Goal: Information Seeking & Learning: Learn about a topic

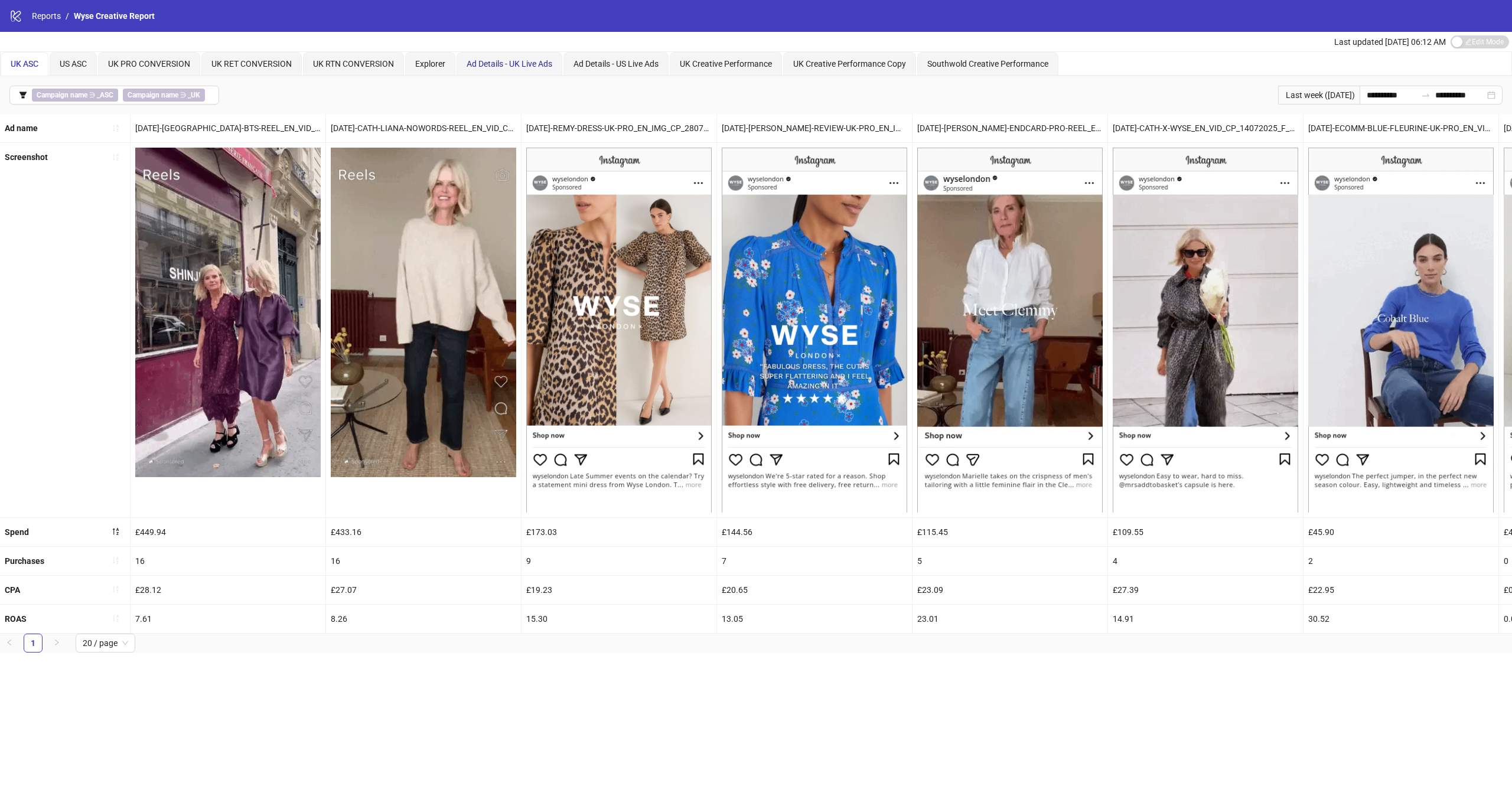
click at [507, 69] on div "Ad Details - UK Live Ads" at bounding box center [509, 63] width 85 height 13
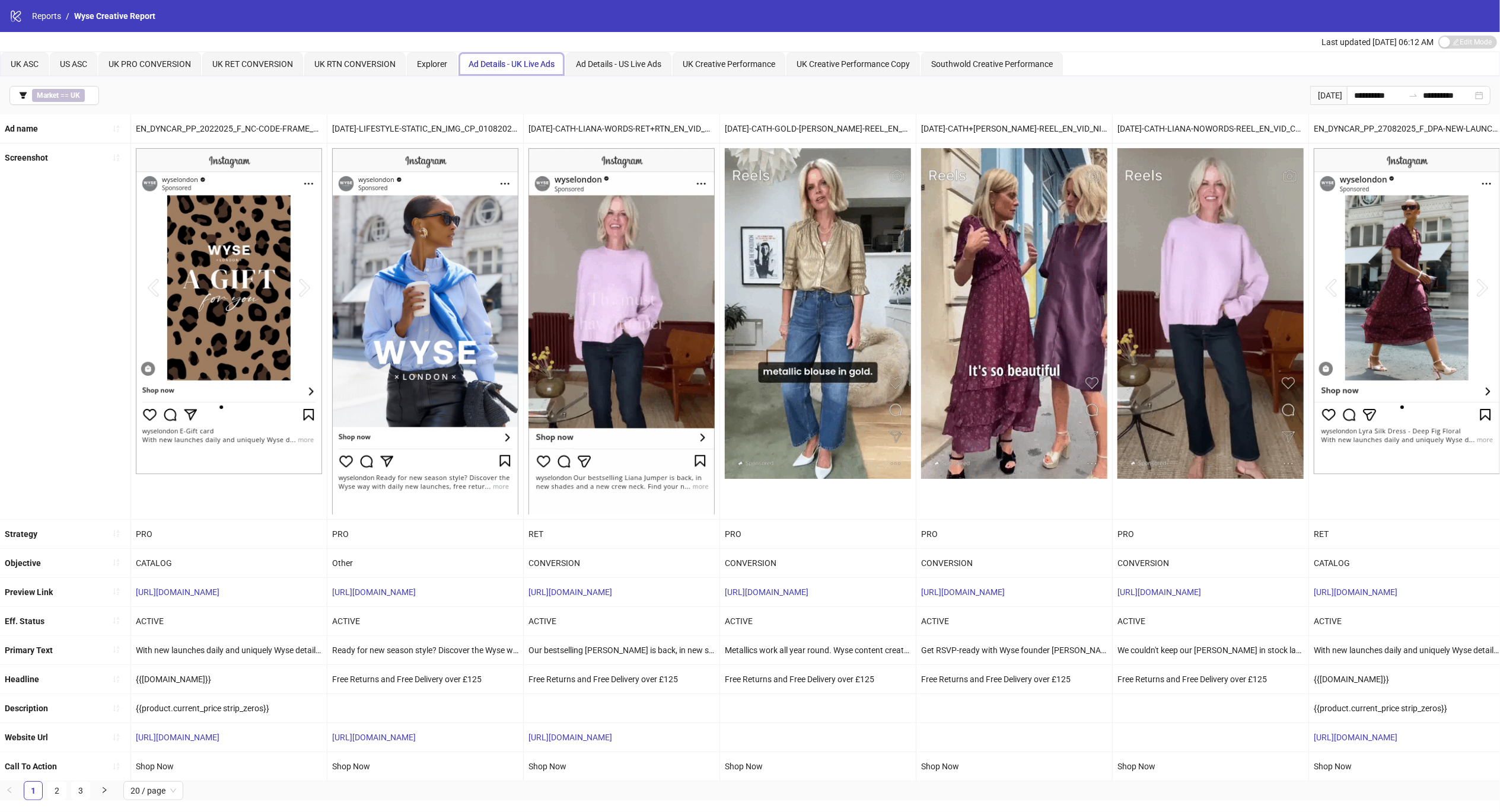
scroll to position [8, 0]
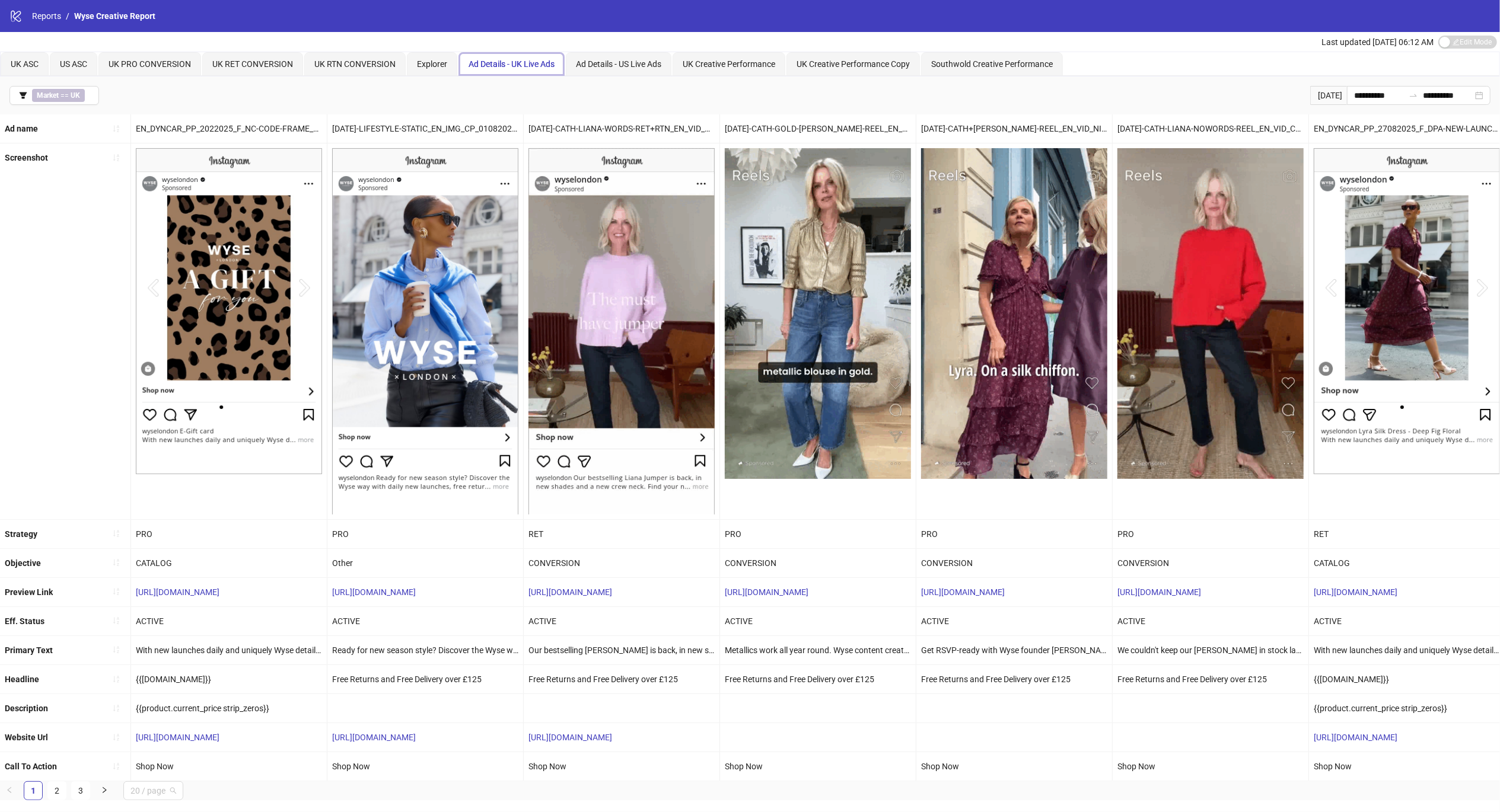
click at [166, 800] on span "20 / page" at bounding box center [154, 791] width 46 height 18
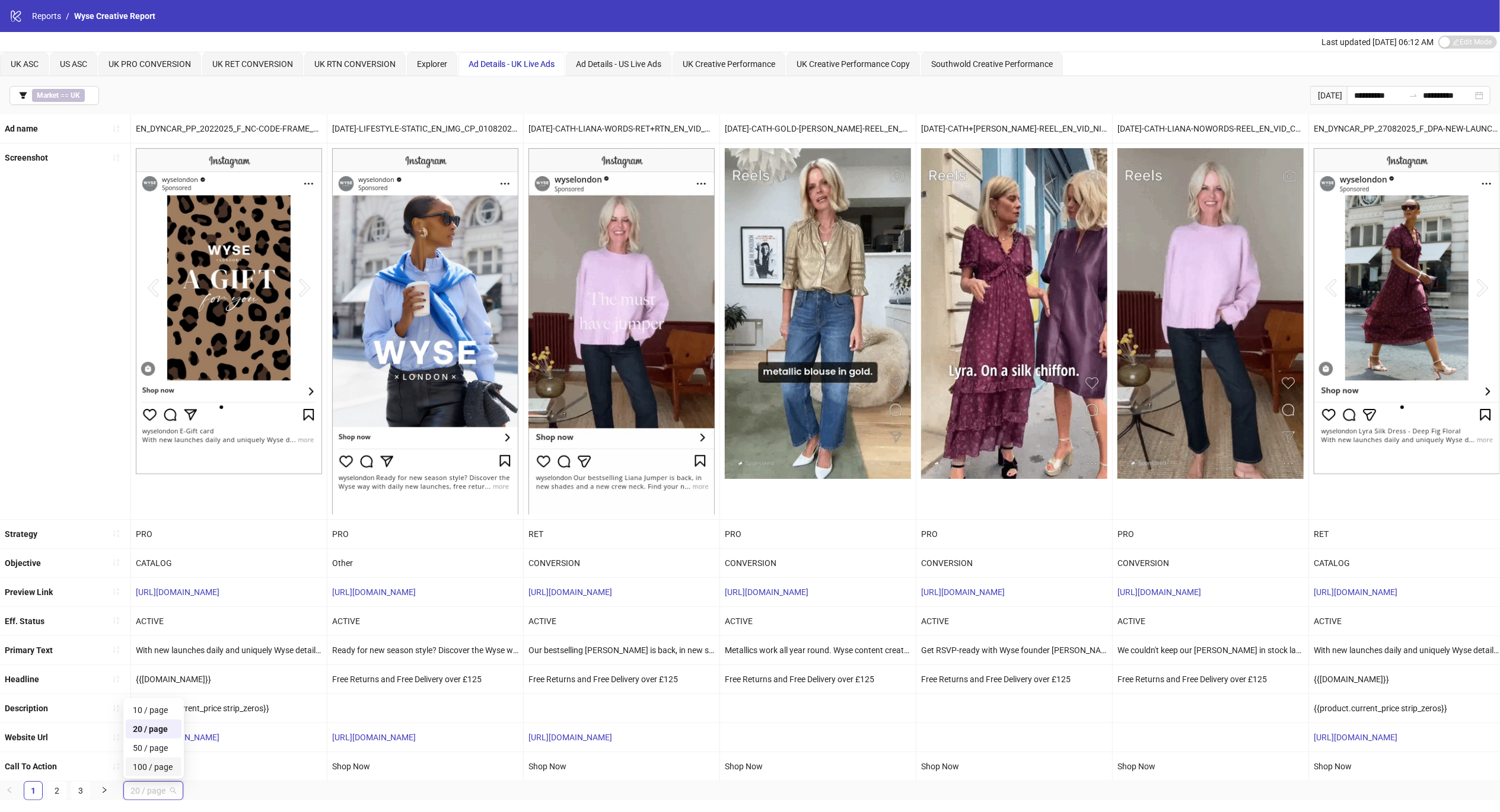
click at [163, 773] on div "100 / page" at bounding box center [153, 767] width 42 height 13
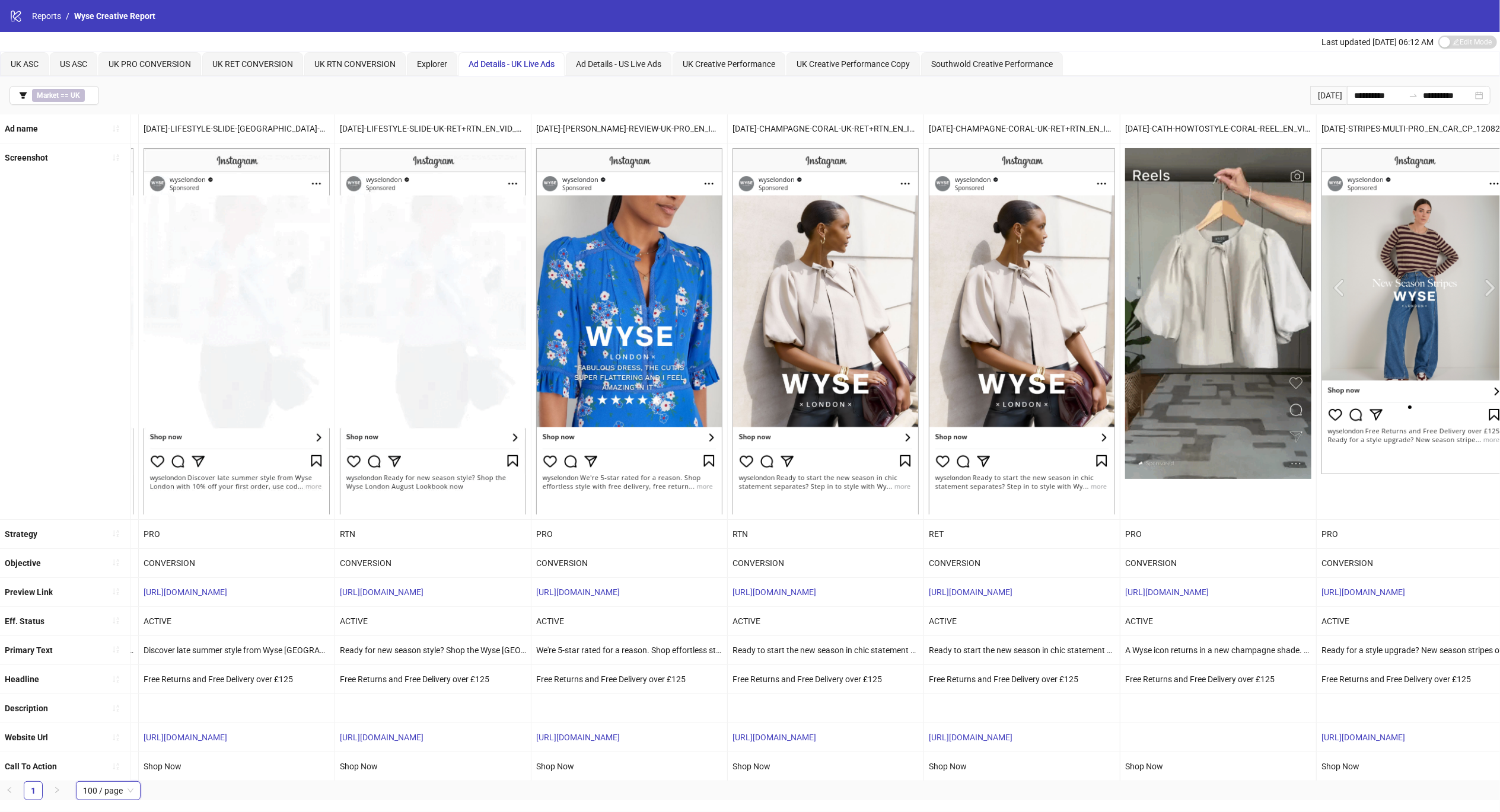
scroll to position [0, 7275]
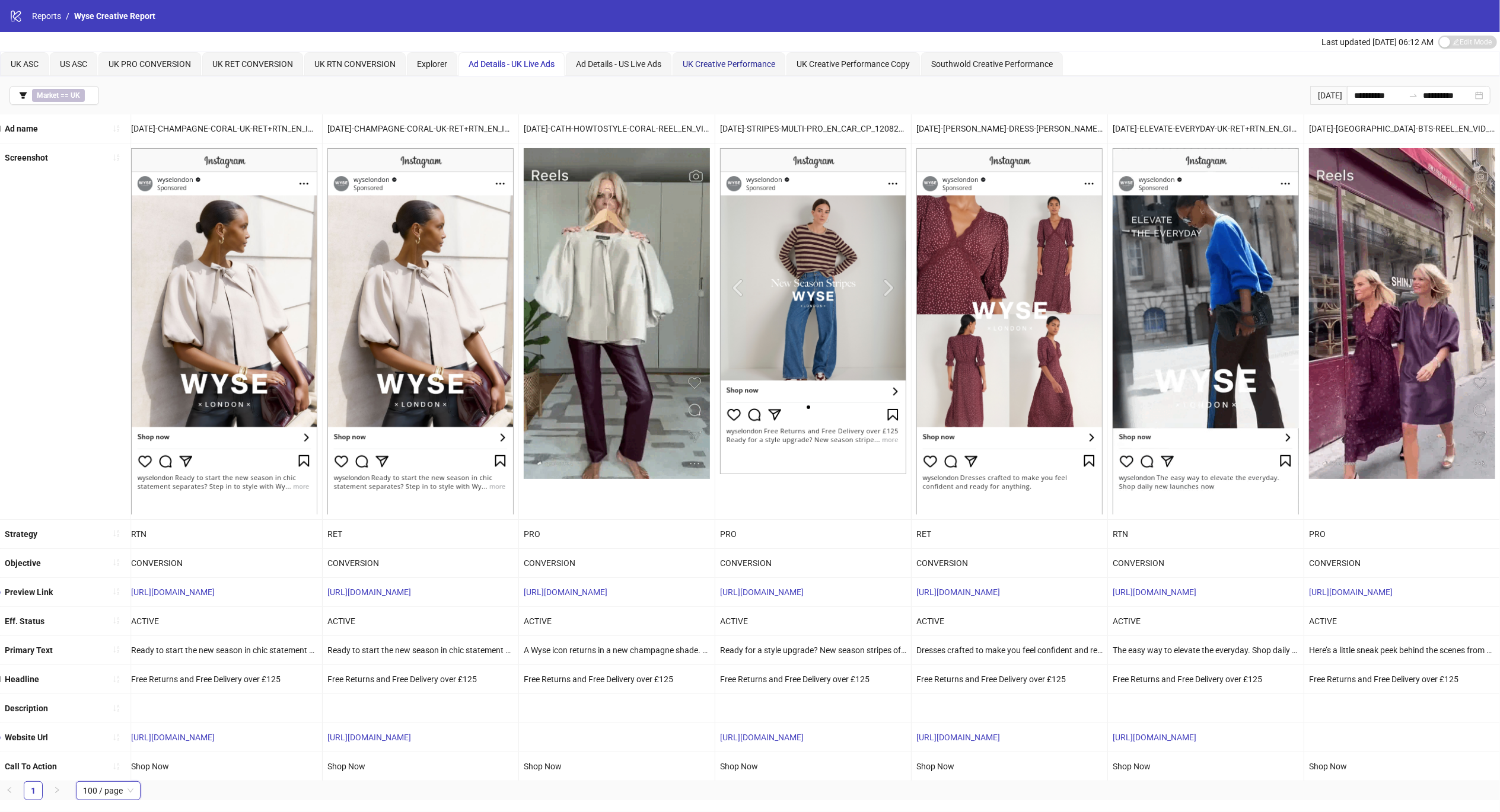
click at [704, 59] on span "UK Creative Performance" at bounding box center [728, 64] width 93 height 10
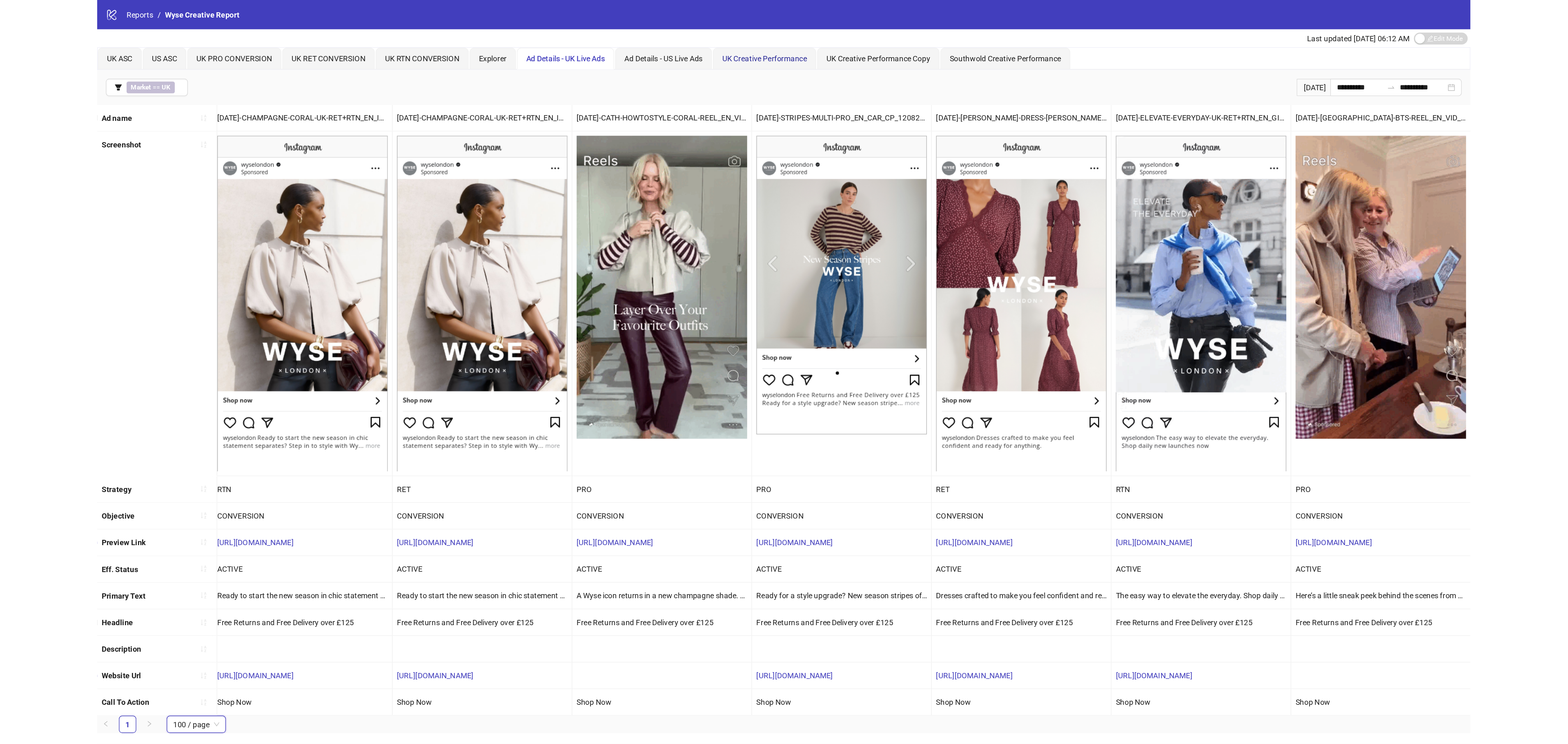
scroll to position [0, 0]
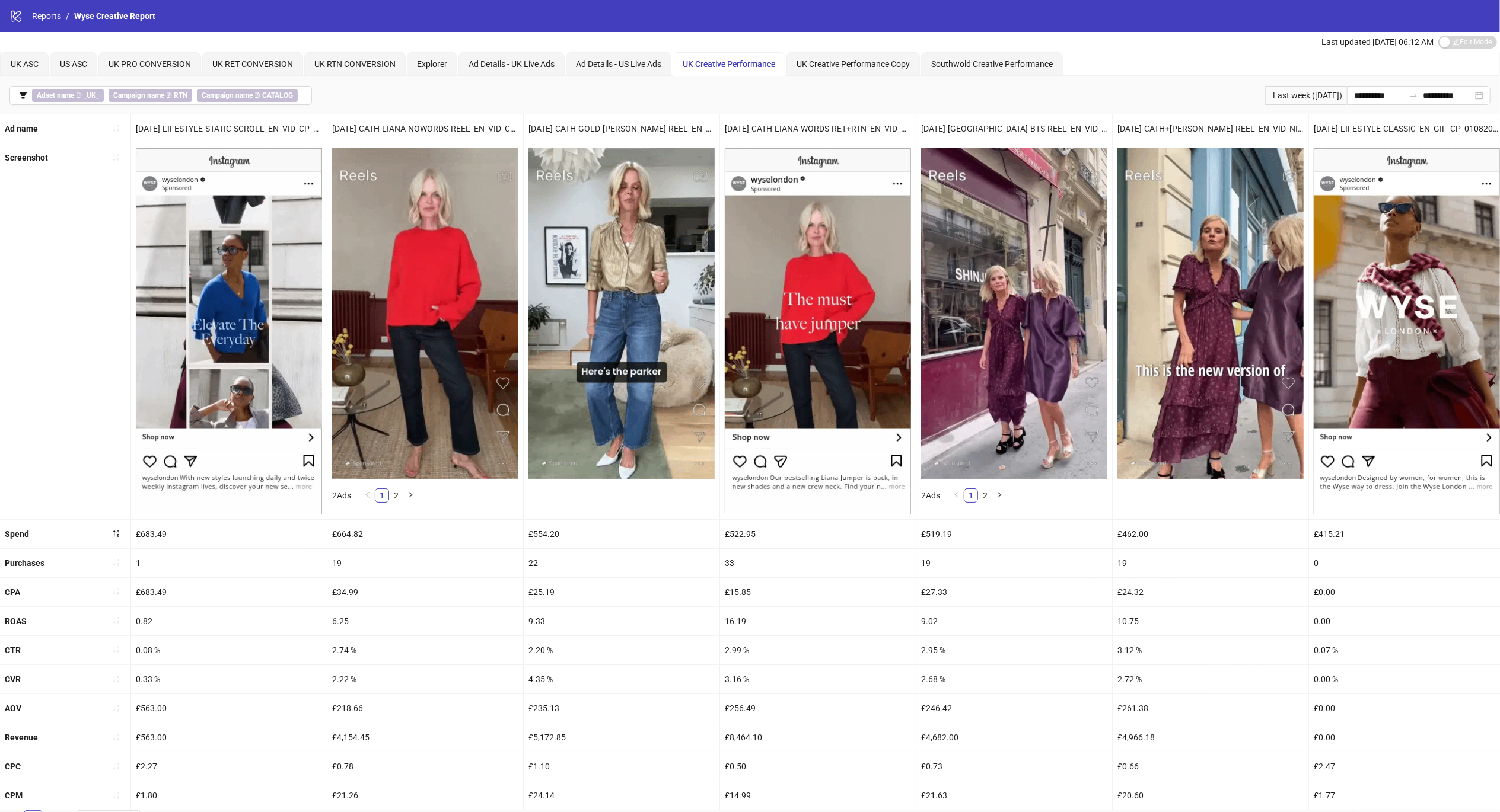
click at [27, 95] on icon "filter" at bounding box center [22, 95] width 8 height 8
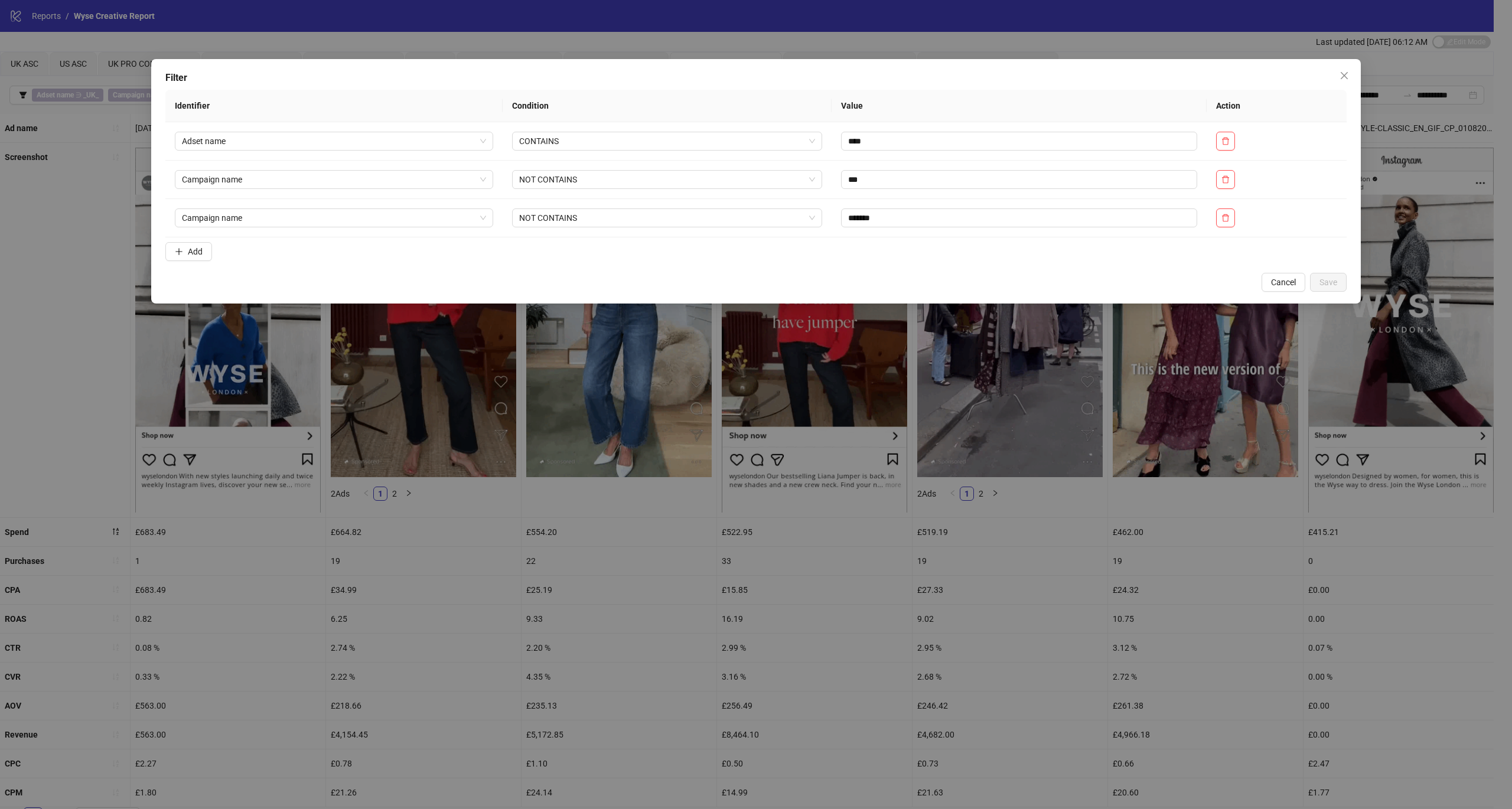
click at [200, 256] on span "Add" at bounding box center [195, 251] width 15 height 10
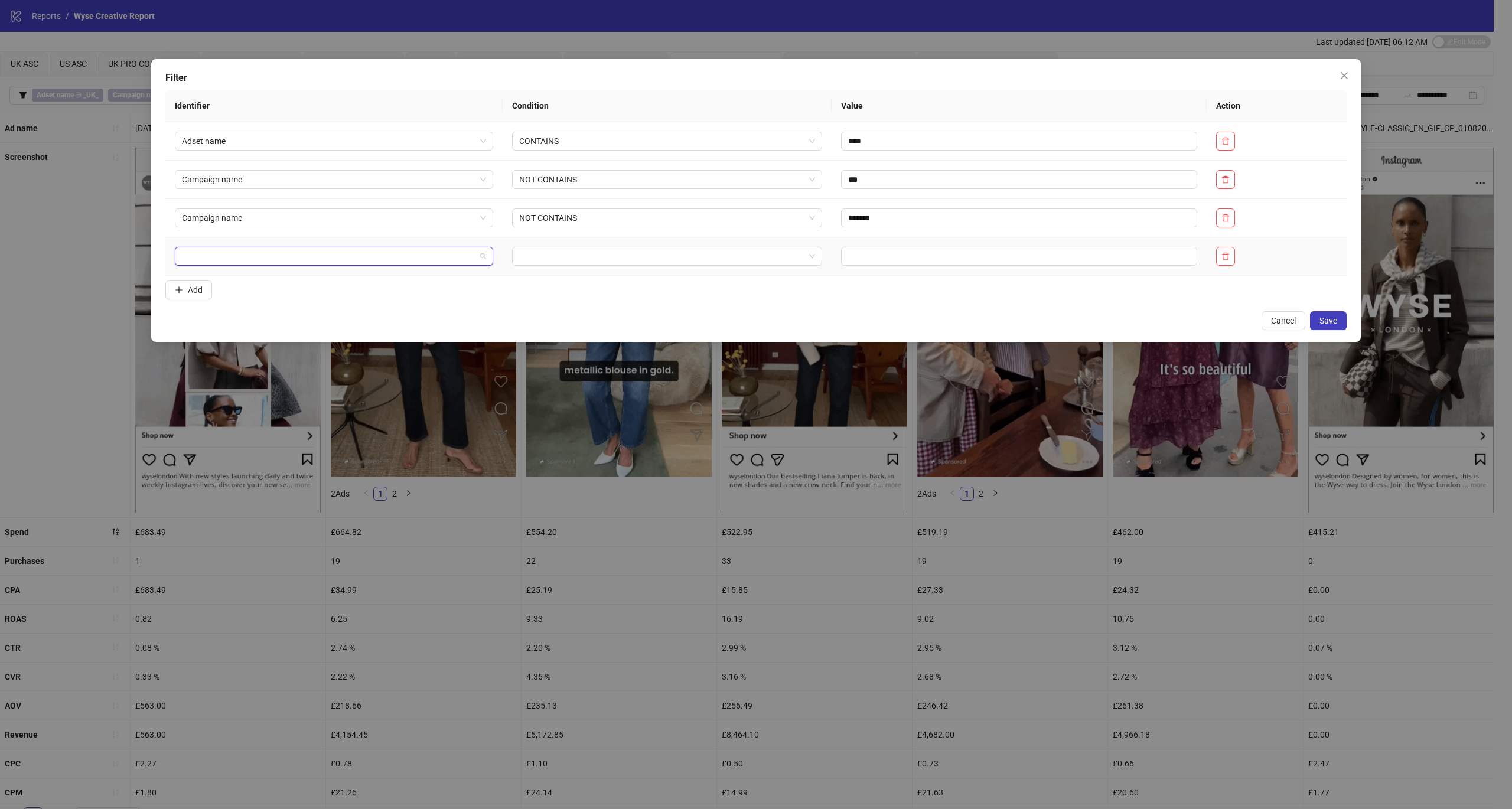
click at [379, 265] on input "search" at bounding box center [328, 256] width 293 height 18
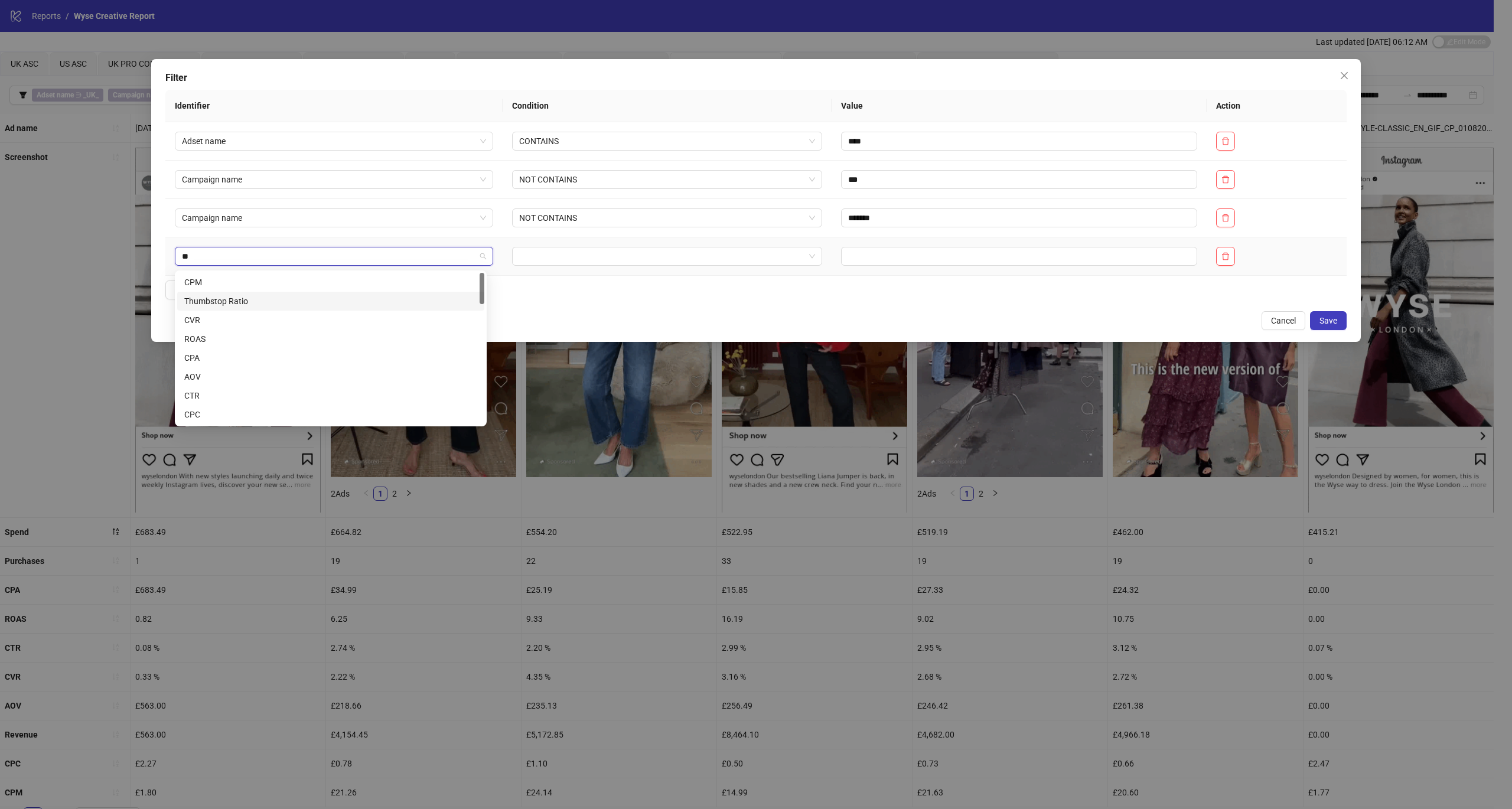
type input "***"
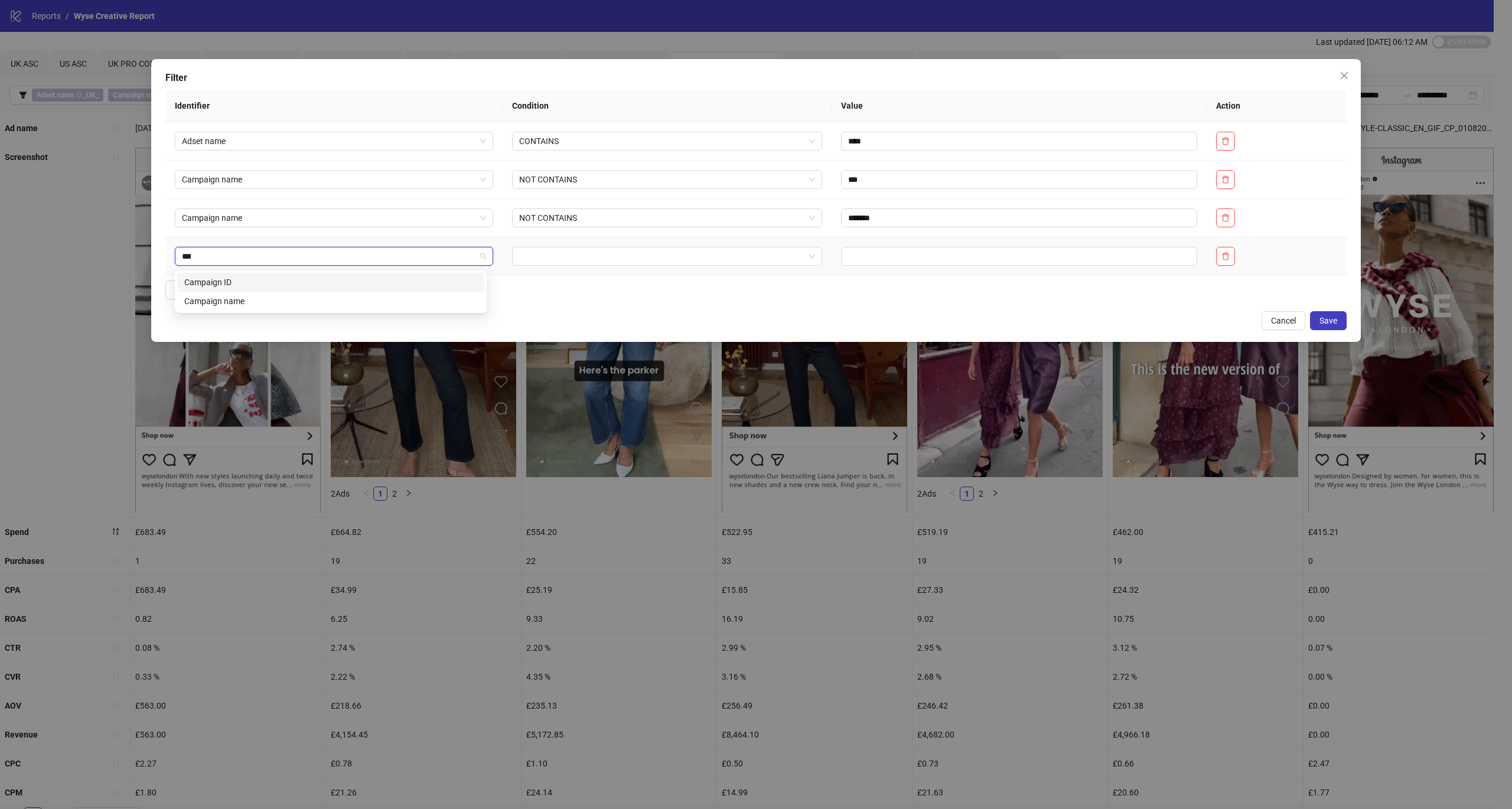
click at [322, 298] on div "Campaign name" at bounding box center [330, 301] width 293 height 13
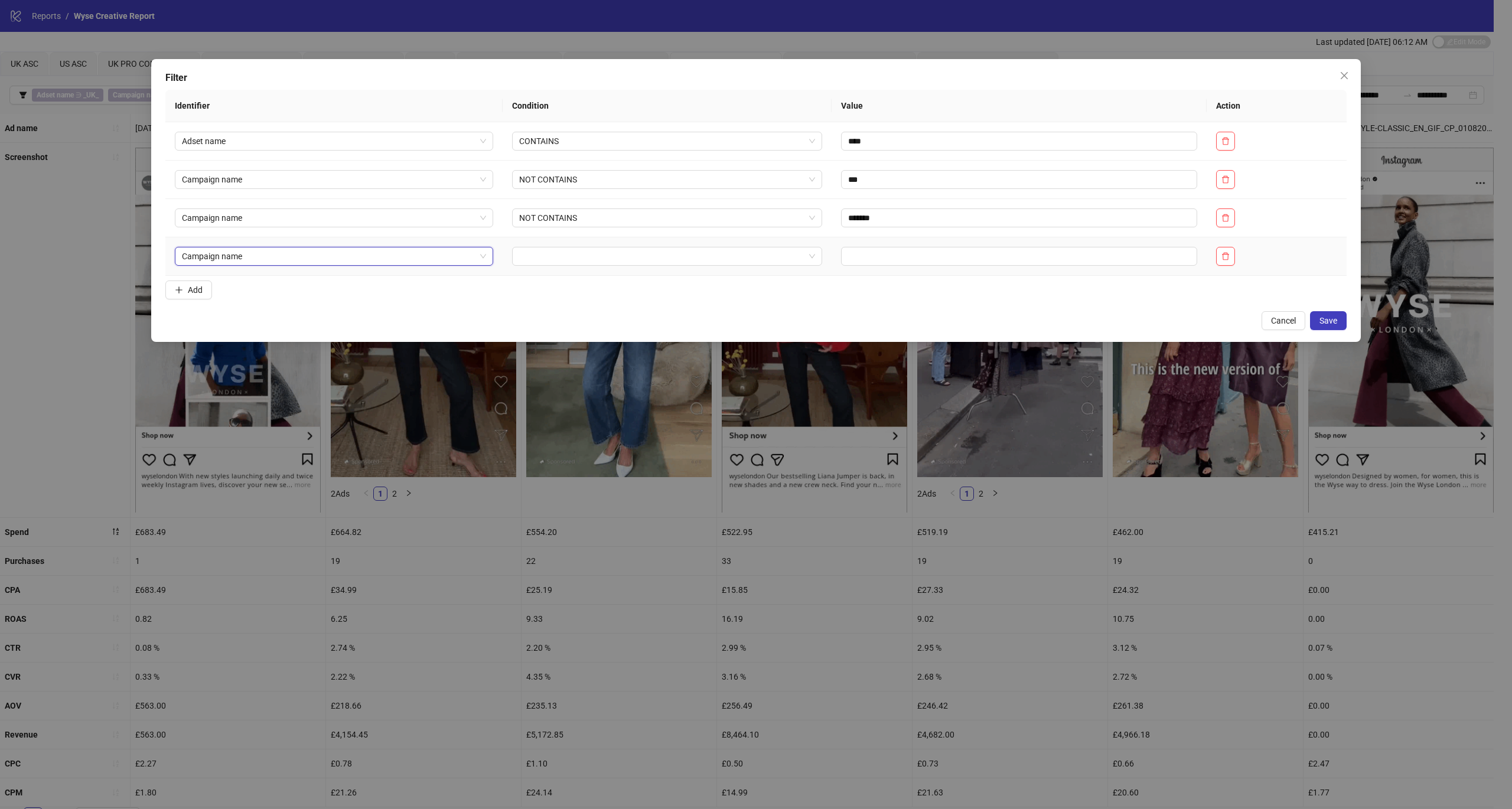
click at [579, 259] on input "search" at bounding box center [662, 256] width 286 height 18
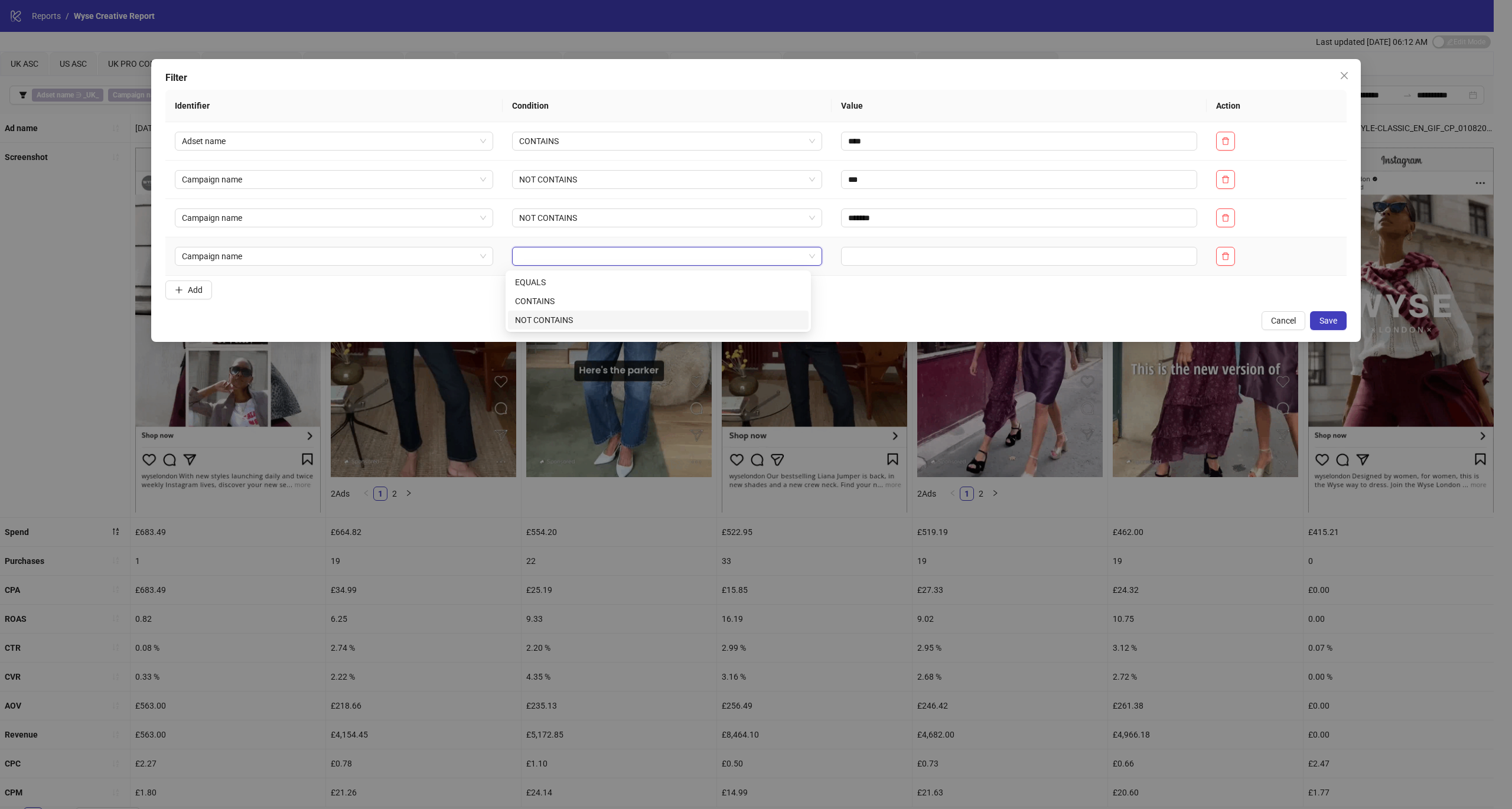
click at [568, 311] on div "NOT CONTAINS" at bounding box center [658, 320] width 300 height 18
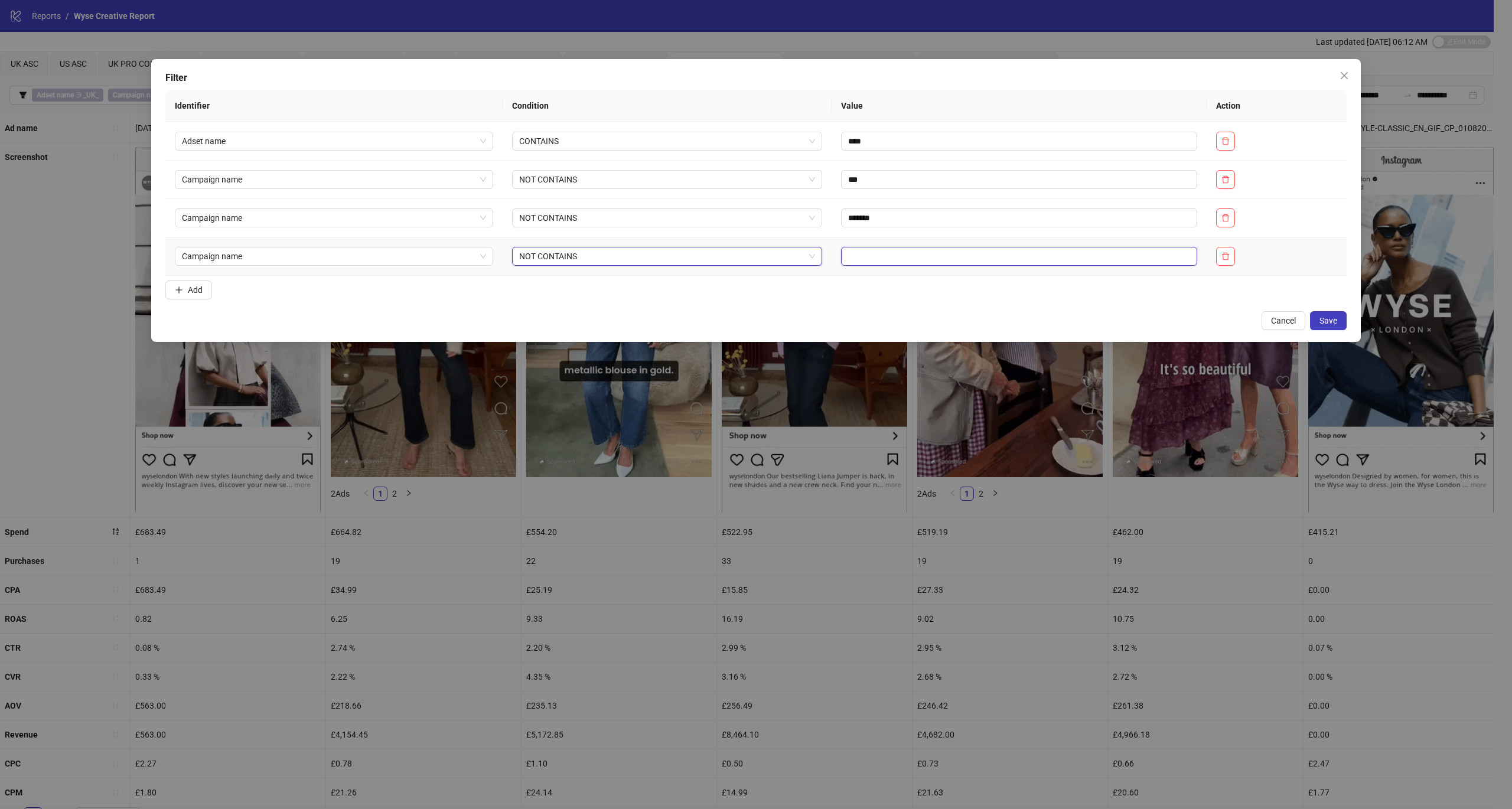
click at [857, 249] on input "text" at bounding box center [1019, 255] width 357 height 18
type input "***"
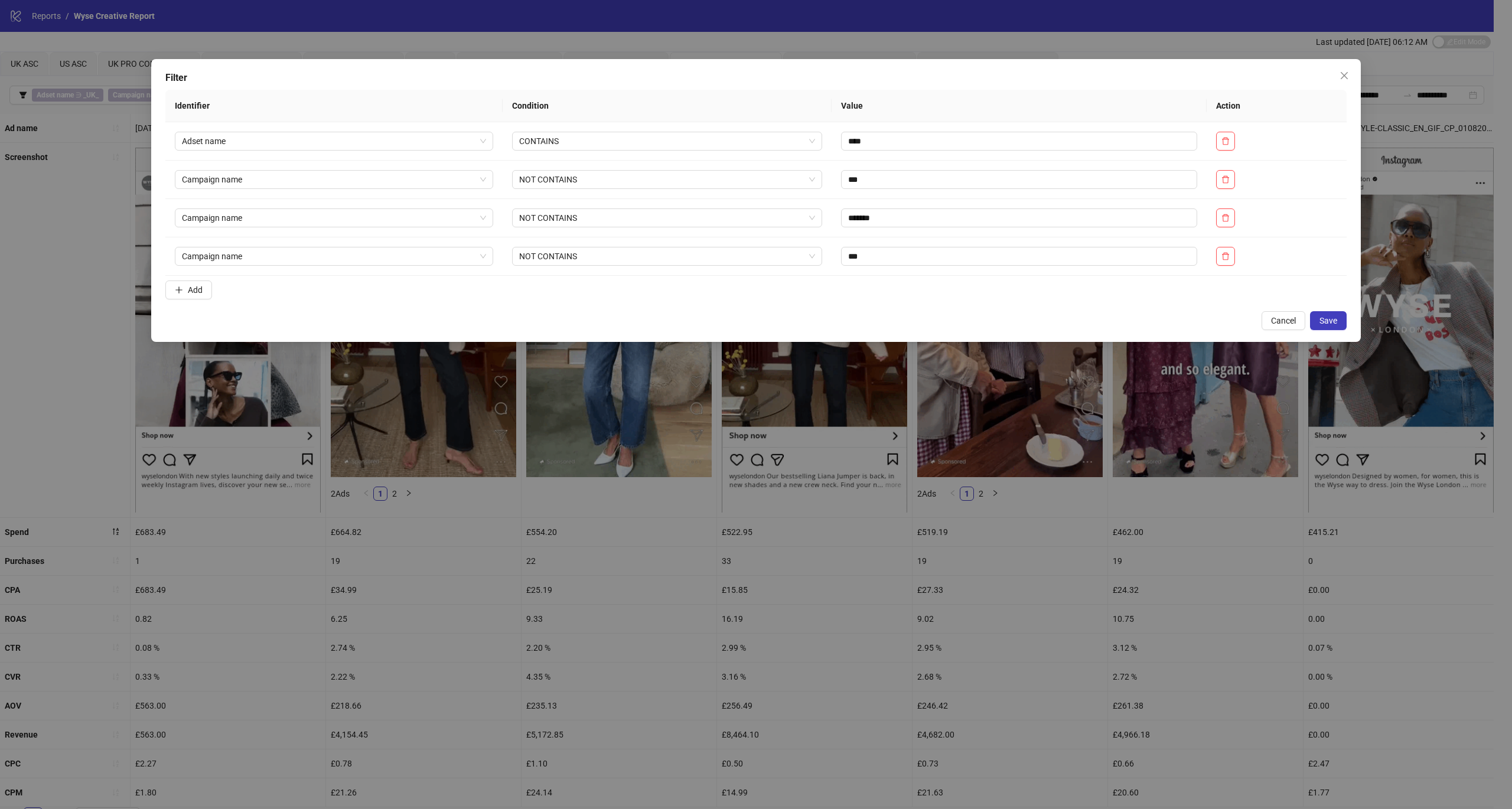
click at [1332, 320] on span "Save" at bounding box center [1329, 320] width 18 height 10
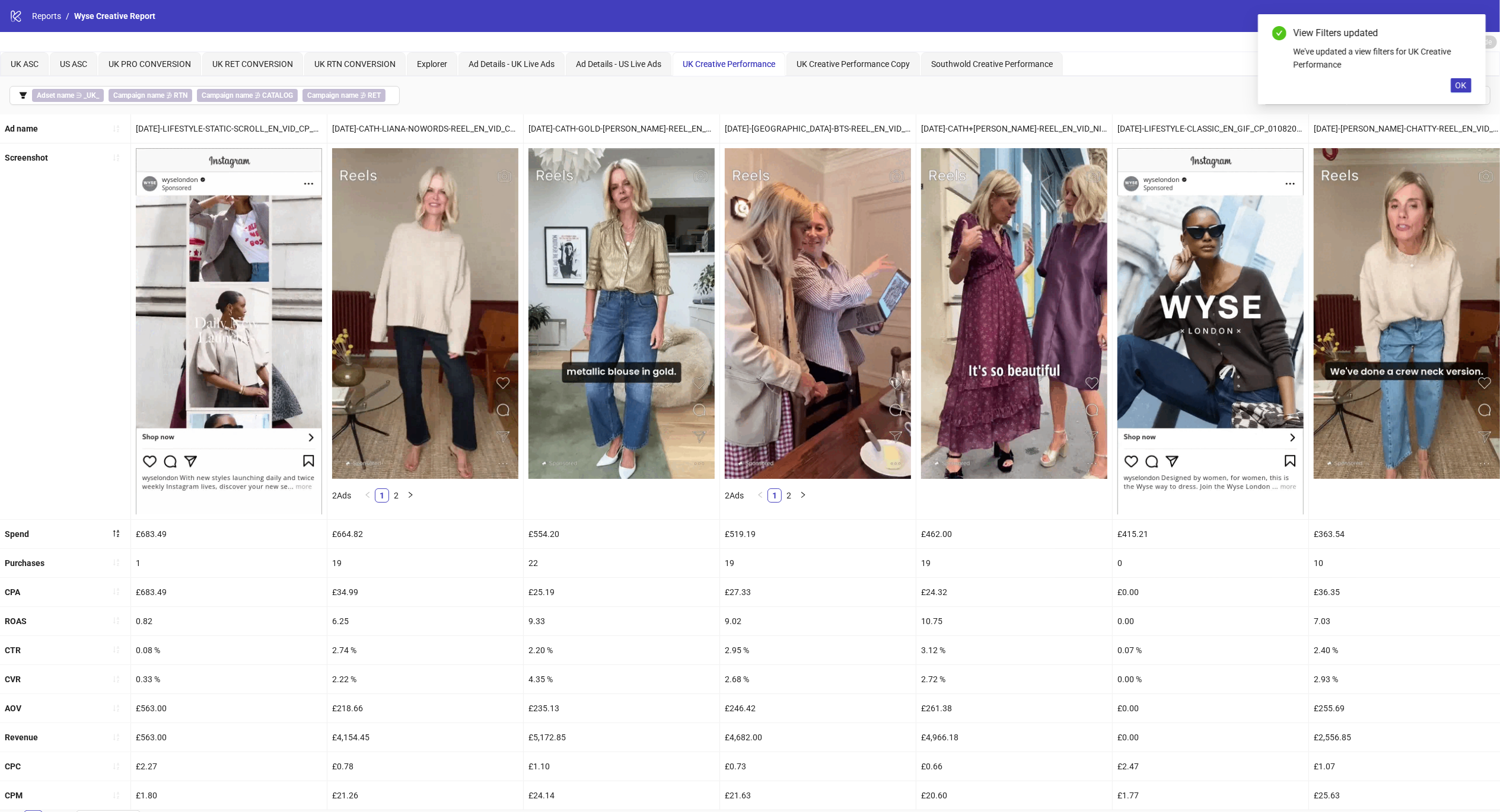
click at [116, 563] on icon "sort-ascending" at bounding box center [116, 562] width 8 height 8
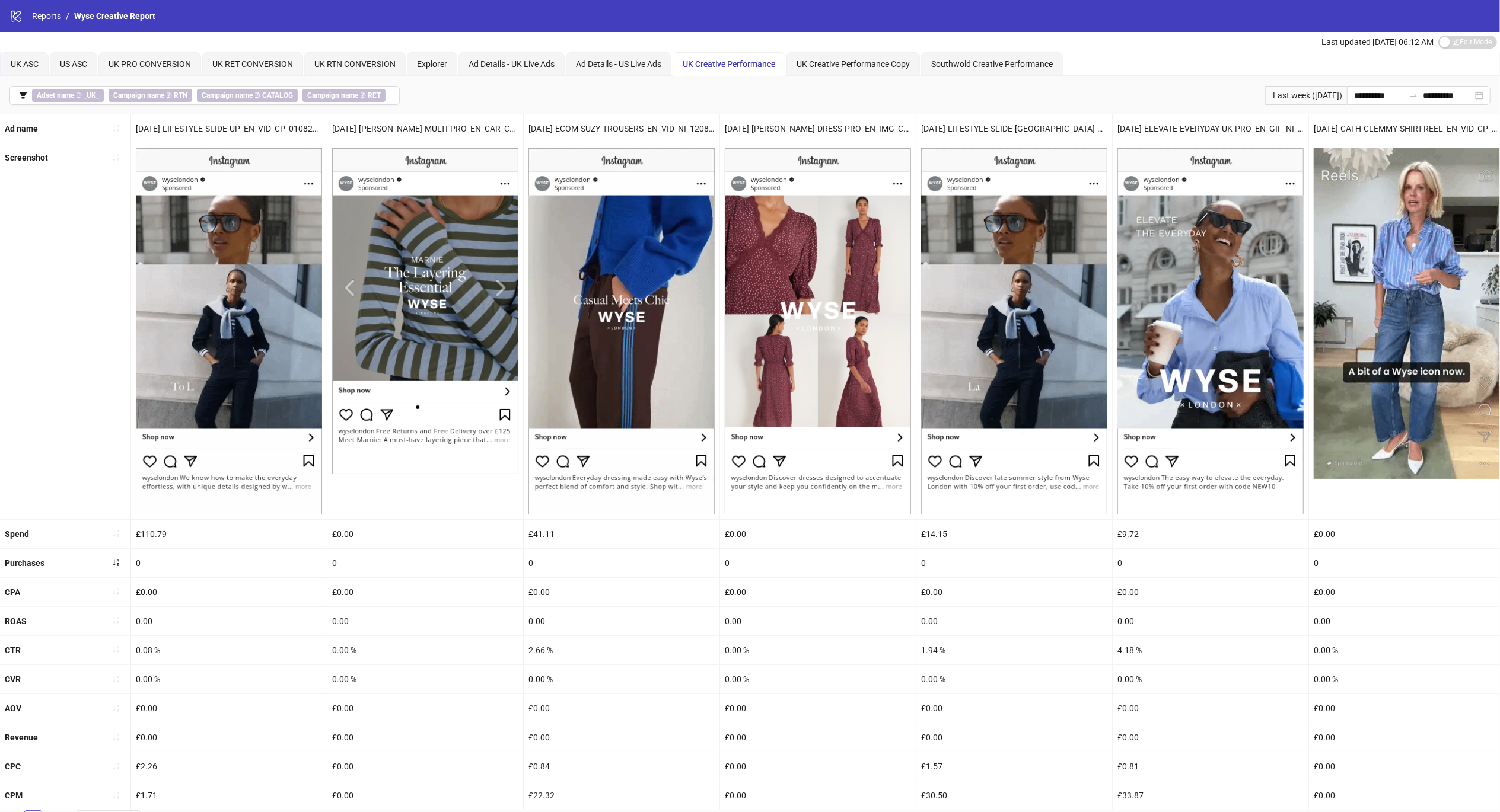
click at [115, 561] on icon "sort-ascending" at bounding box center [116, 562] width 8 height 8
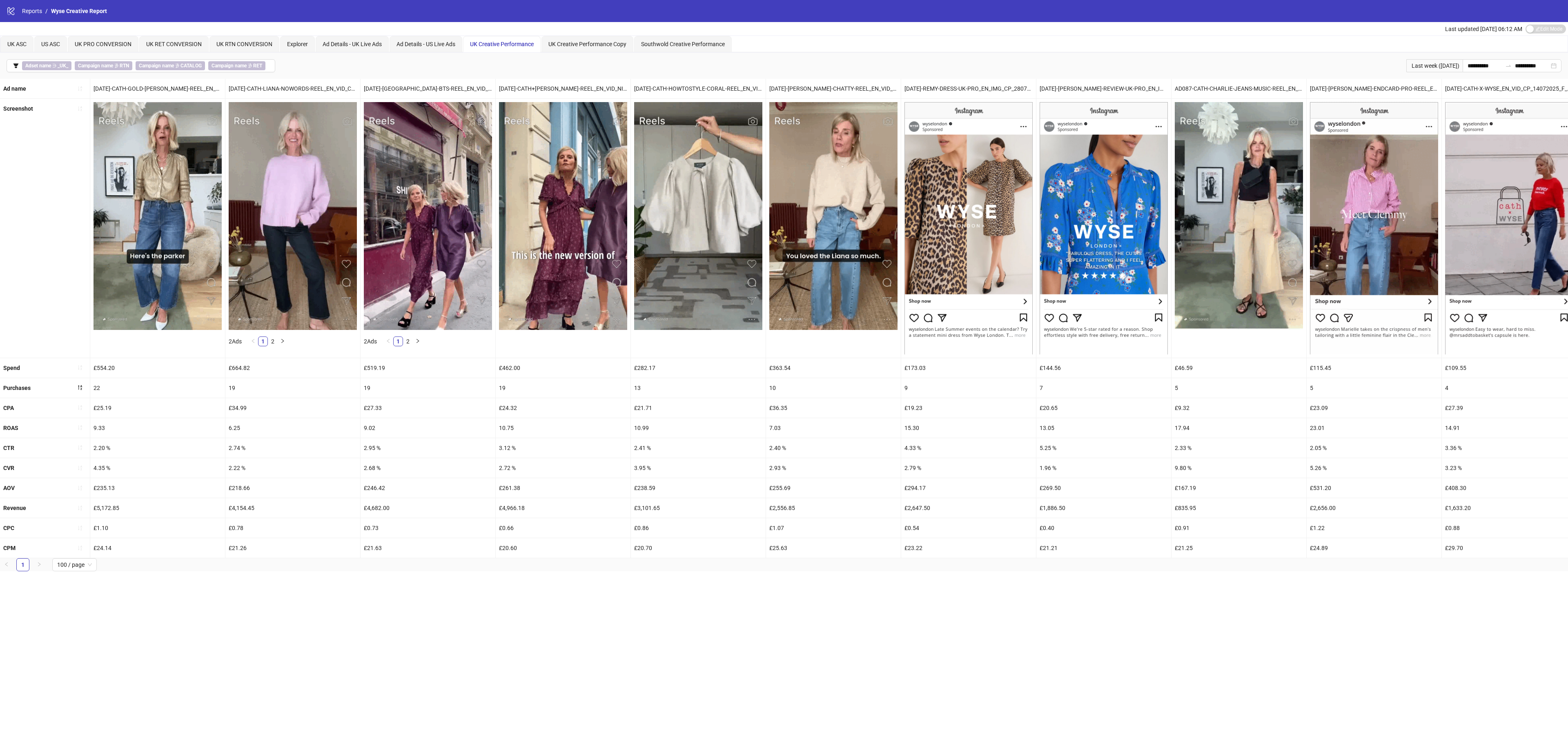
drag, startPoint x: 612, startPoint y: 728, endPoint x: 616, endPoint y: 727, distance: 4.1
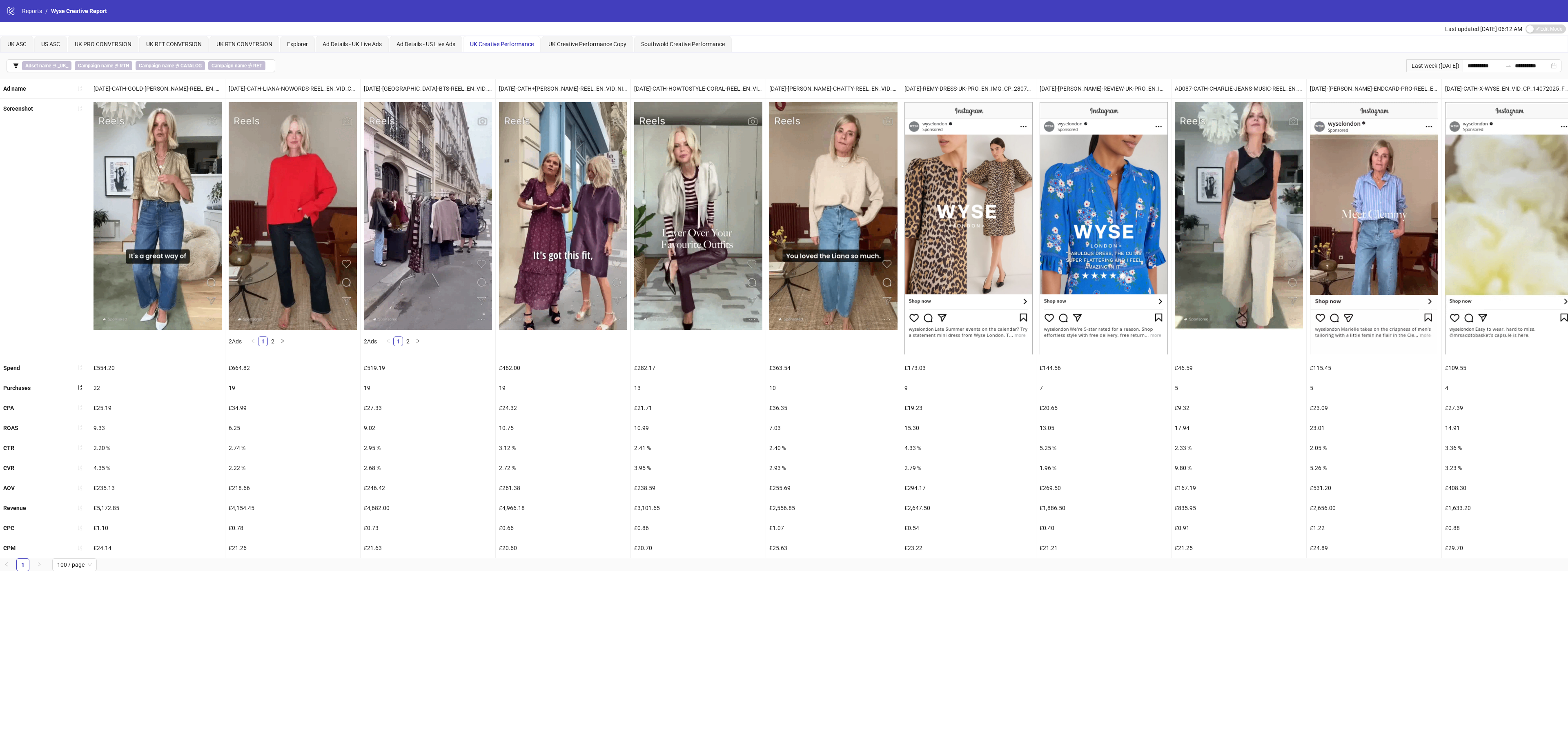
click at [612, 559] on div "**********" at bounding box center [784, 372] width 1568 height 744
